Goal: Navigation & Orientation: Understand site structure

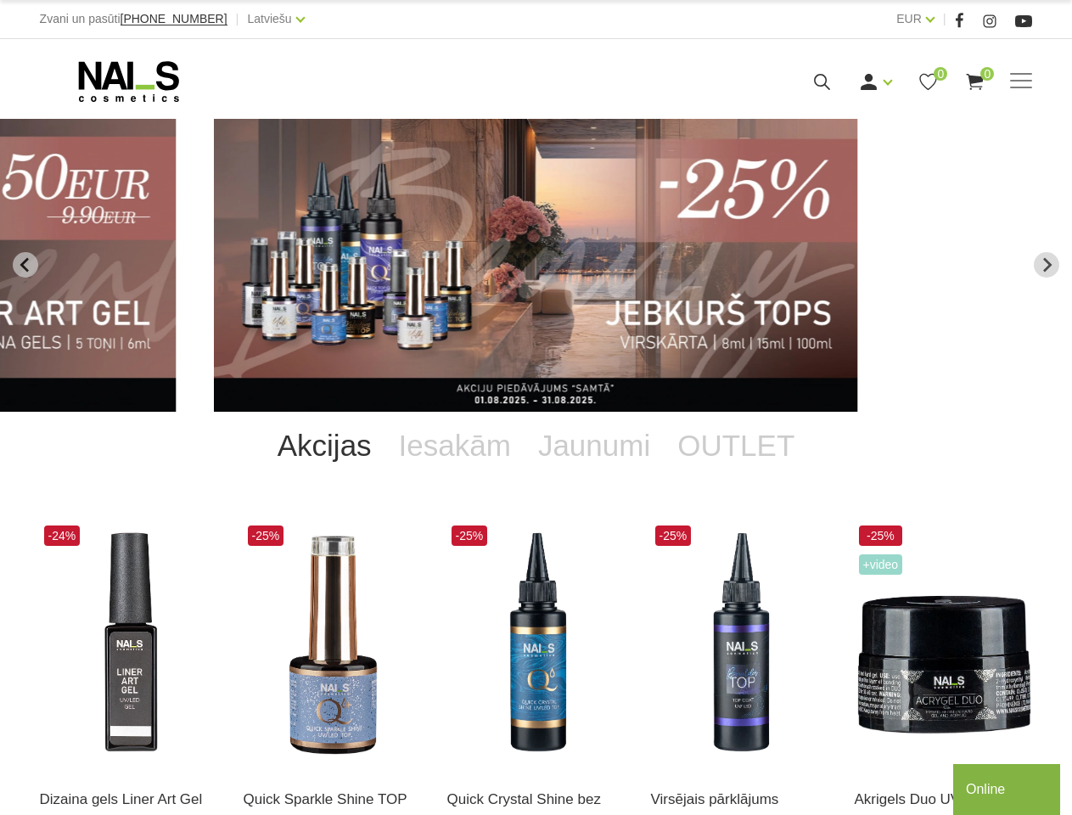
click at [1021, 81] on span at bounding box center [1021, 81] width 22 height 17
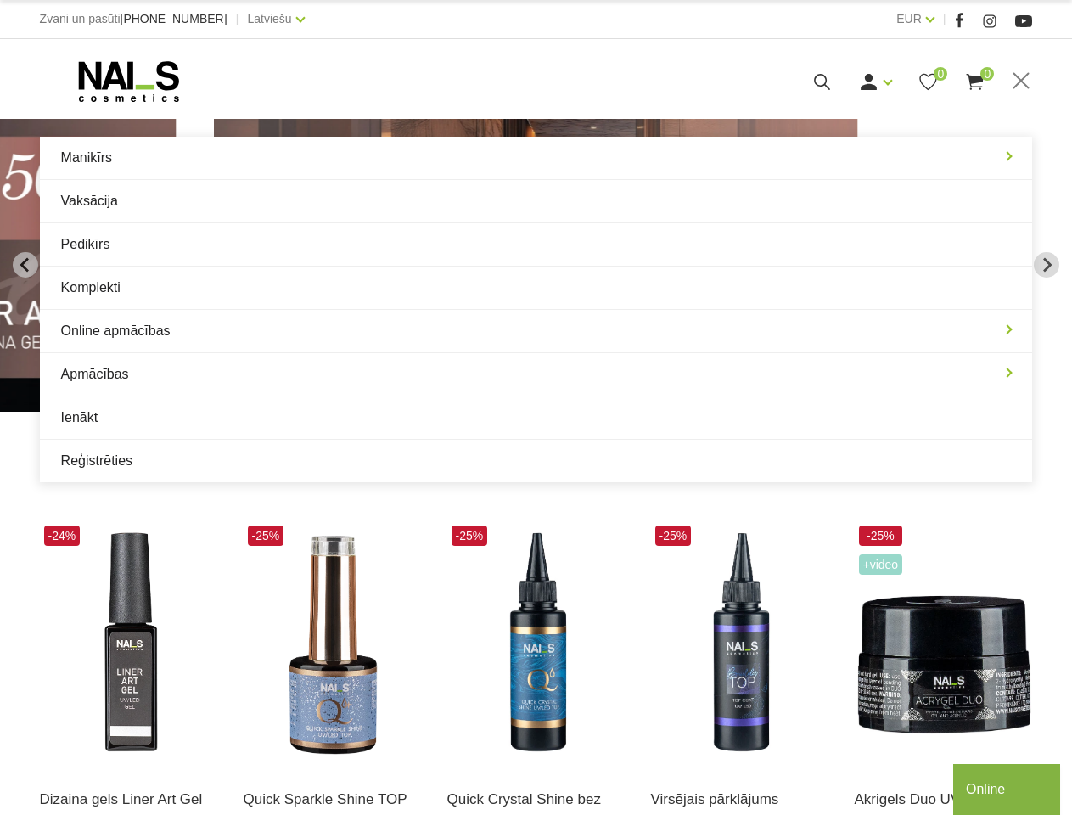
click at [25, 265] on icon "Previous slide" at bounding box center [25, 264] width 15 height 15
click at [1047, 265] on icon "Next slide" at bounding box center [1046, 264] width 15 height 15
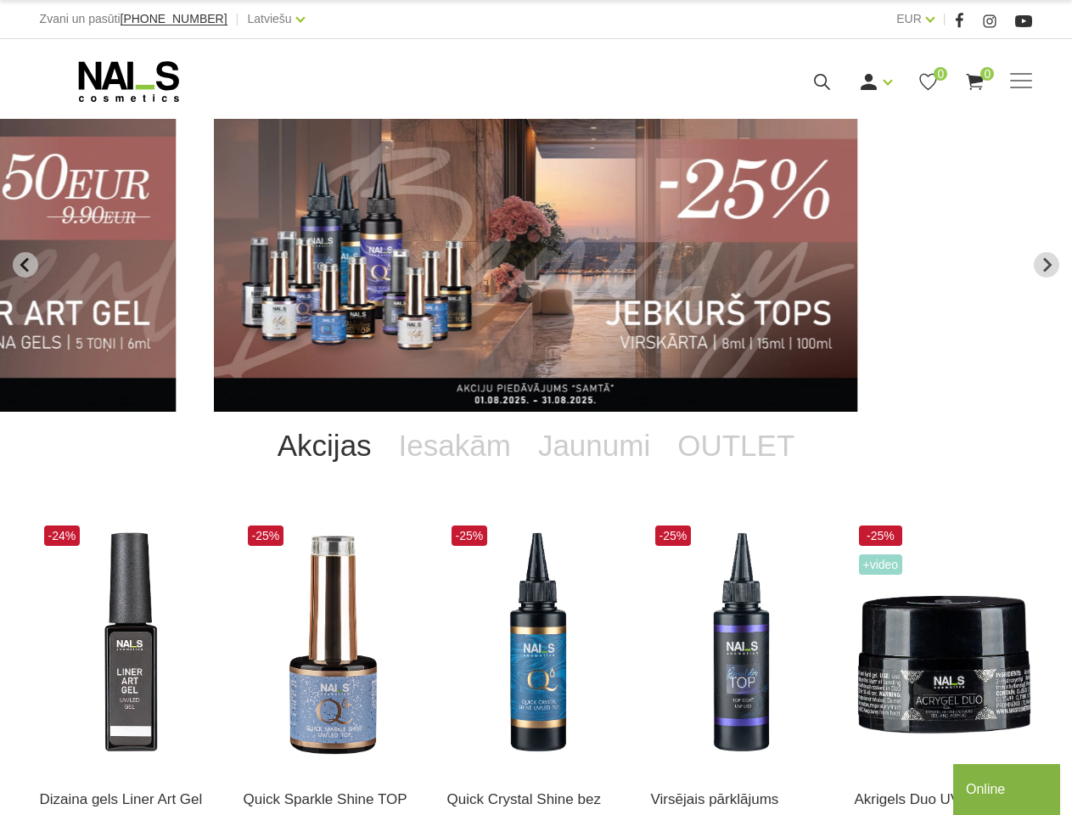
click at [184, 559] on div at bounding box center [184, 580] width 34 height 85
click at [388, 559] on div at bounding box center [388, 580] width 34 height 85
click at [592, 559] on div at bounding box center [592, 580] width 34 height 85
click at [795, 559] on div at bounding box center [795, 580] width 34 height 85
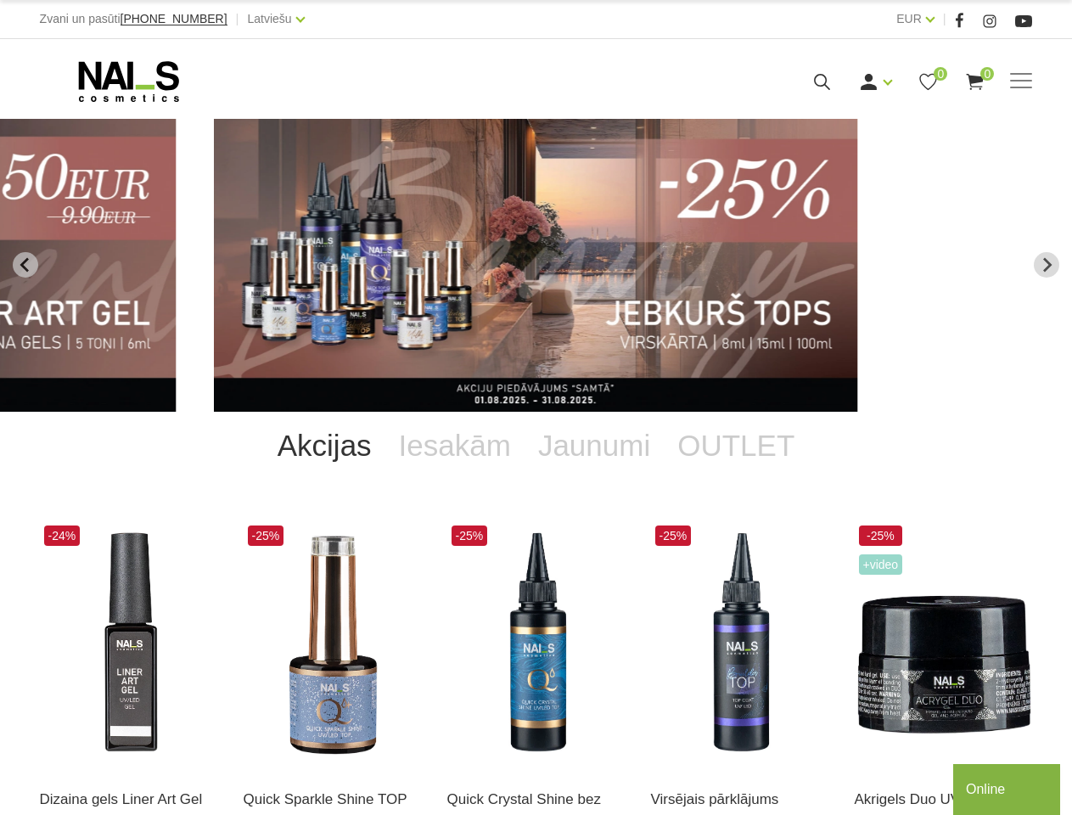
click at [999, 559] on div at bounding box center [999, 580] width 34 height 85
click at [1007, 790] on div "Online" at bounding box center [1006, 789] width 81 height 20
